Goal: Task Accomplishment & Management: Manage account settings

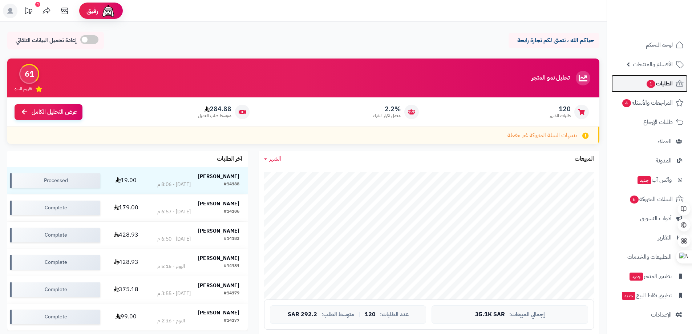
click at [675, 83] on link "الطلبات 1" at bounding box center [650, 83] width 76 height 17
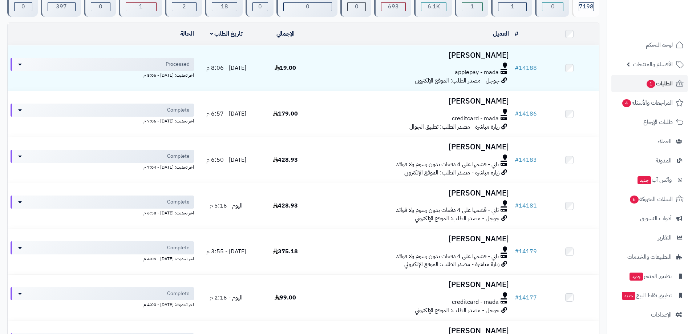
scroll to position [73, 0]
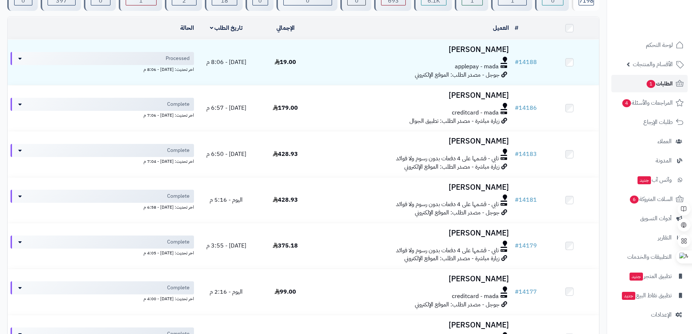
click at [657, 84] on span "الطلبات 1" at bounding box center [659, 84] width 27 height 10
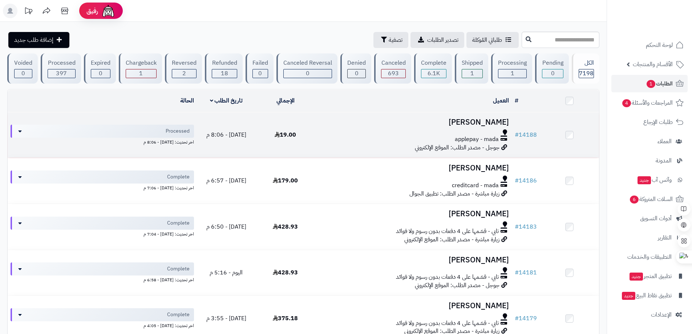
click at [484, 121] on h3 "[PERSON_NAME]" at bounding box center [413, 122] width 191 height 8
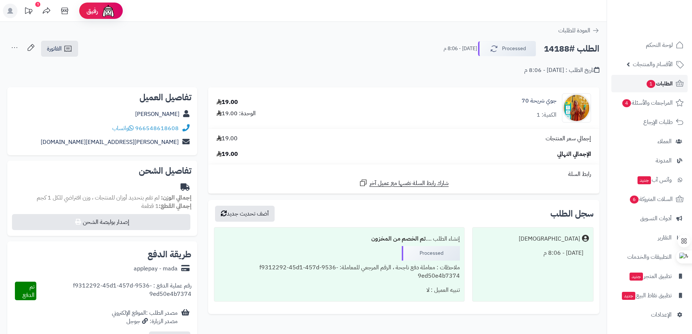
click at [659, 85] on span "الطلبات 1" at bounding box center [659, 84] width 27 height 10
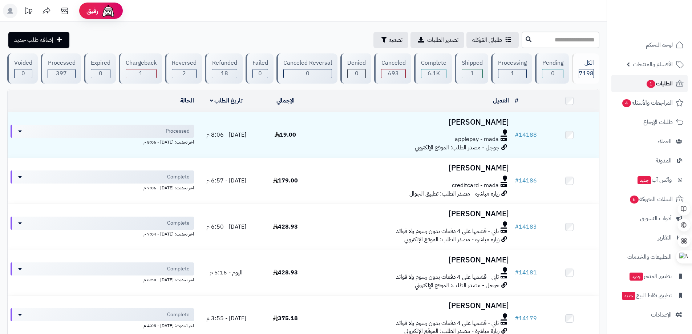
click at [650, 81] on span "1" at bounding box center [651, 84] width 9 height 8
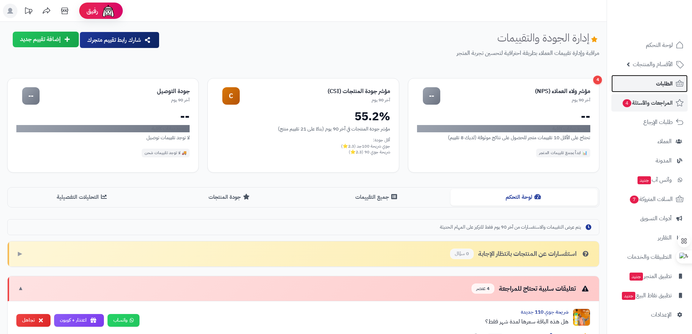
click at [645, 83] on link "الطلبات" at bounding box center [650, 83] width 76 height 17
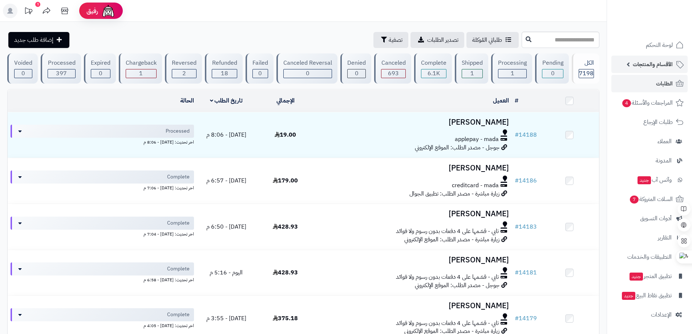
click at [654, 65] on span "الأقسام والمنتجات" at bounding box center [653, 64] width 40 height 10
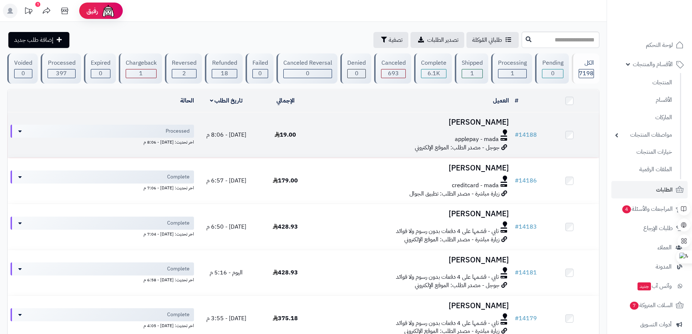
click at [596, 145] on td at bounding box center [569, 134] width 59 height 45
